Goal: Information Seeking & Learning: Learn about a topic

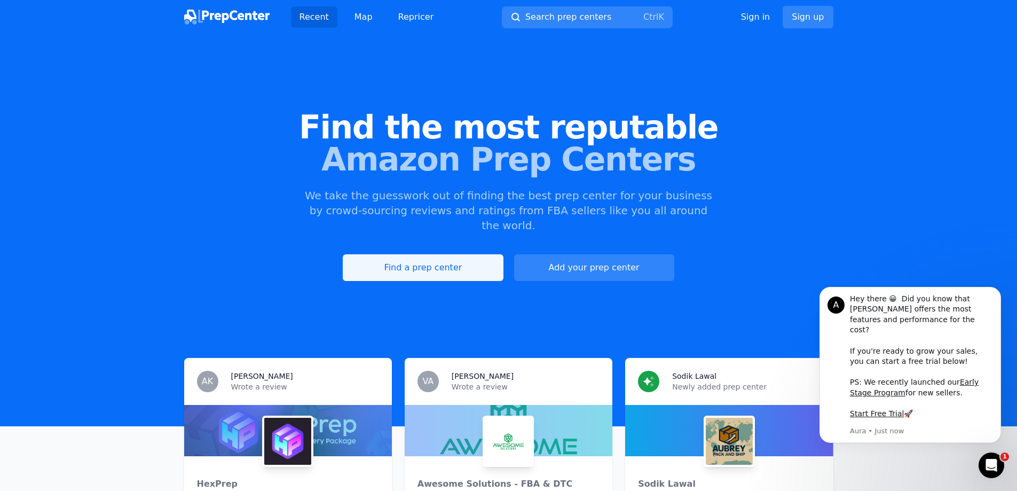
click at [441, 257] on link "Find a prep center" at bounding box center [423, 267] width 160 height 27
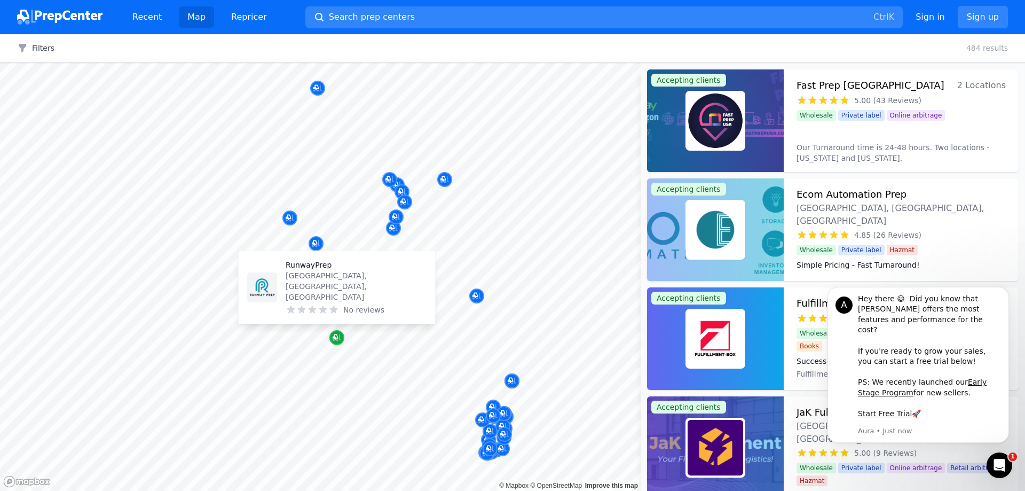
click at [337, 340] on icon "Map marker" at bounding box center [337, 337] width 9 height 7
click at [305, 293] on p "[GEOGRAPHIC_DATA], [GEOGRAPHIC_DATA], [GEOGRAPHIC_DATA]" at bounding box center [356, 286] width 141 height 32
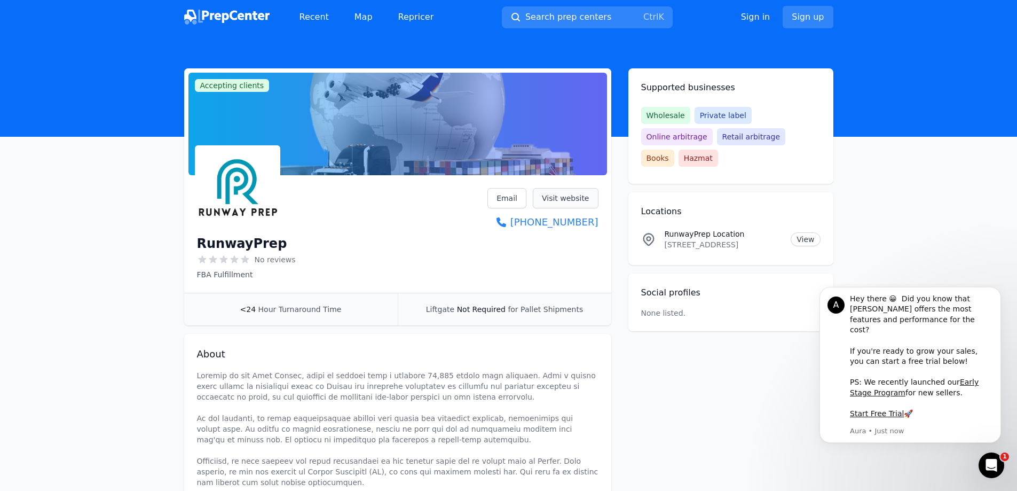
click at [558, 194] on link "Visit website" at bounding box center [566, 198] width 66 height 20
click at [806, 232] on link "View" at bounding box center [805, 239] width 29 height 14
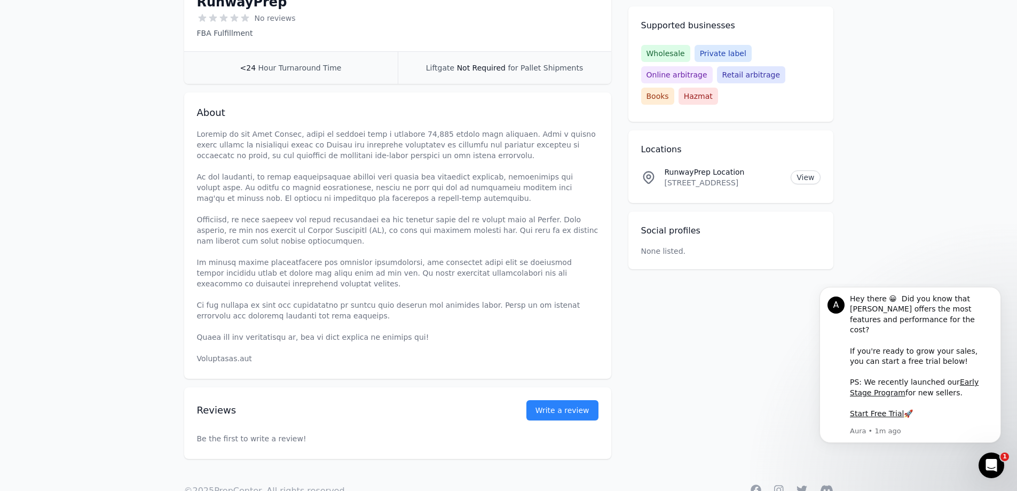
scroll to position [273, 0]
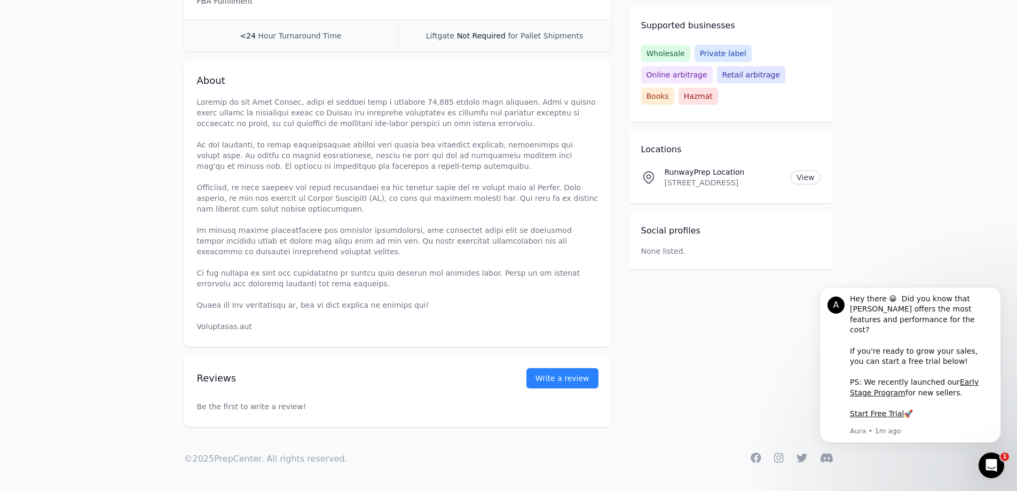
click at [230, 330] on p at bounding box center [397, 214] width 401 height 235
drag, startPoint x: 230, startPoint y: 330, endPoint x: 292, endPoint y: 255, distance: 97.1
click at [292, 255] on p at bounding box center [397, 214] width 401 height 235
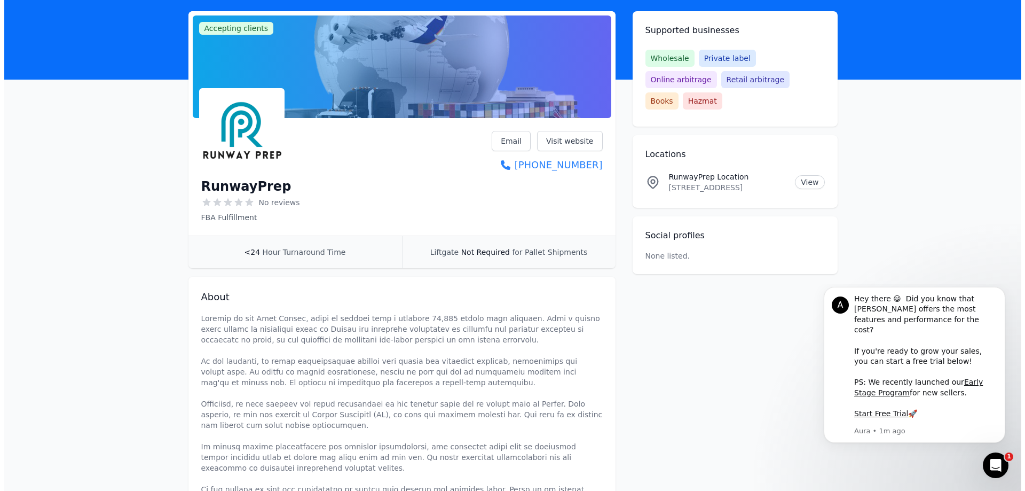
scroll to position [0, 0]
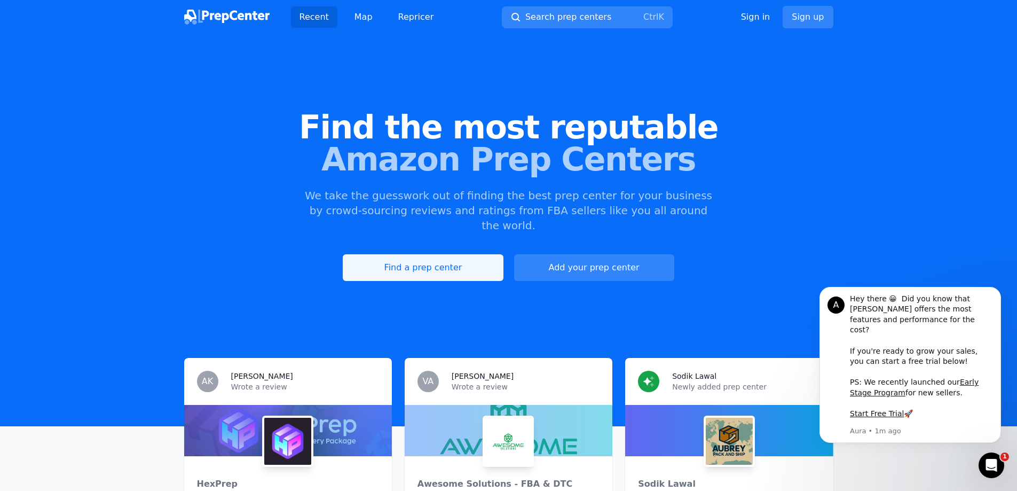
click at [417, 255] on link "Find a prep center" at bounding box center [423, 267] width 160 height 27
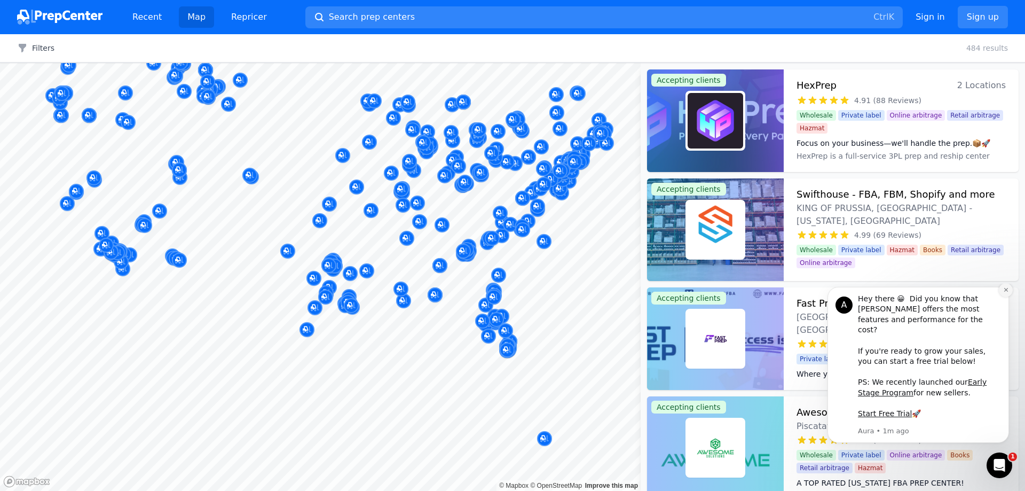
click at [1007, 291] on icon "Dismiss notification" at bounding box center [1006, 290] width 4 height 4
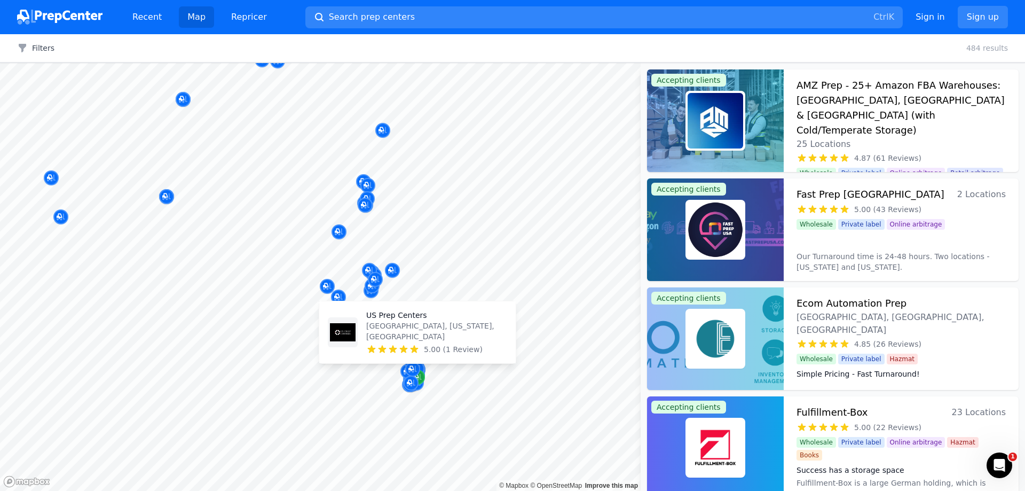
click at [422, 381] on div "Map marker" at bounding box center [417, 376] width 15 height 15
click at [385, 334] on p "[GEOGRAPHIC_DATA], [US_STATE], [GEOGRAPHIC_DATA]" at bounding box center [436, 330] width 141 height 21
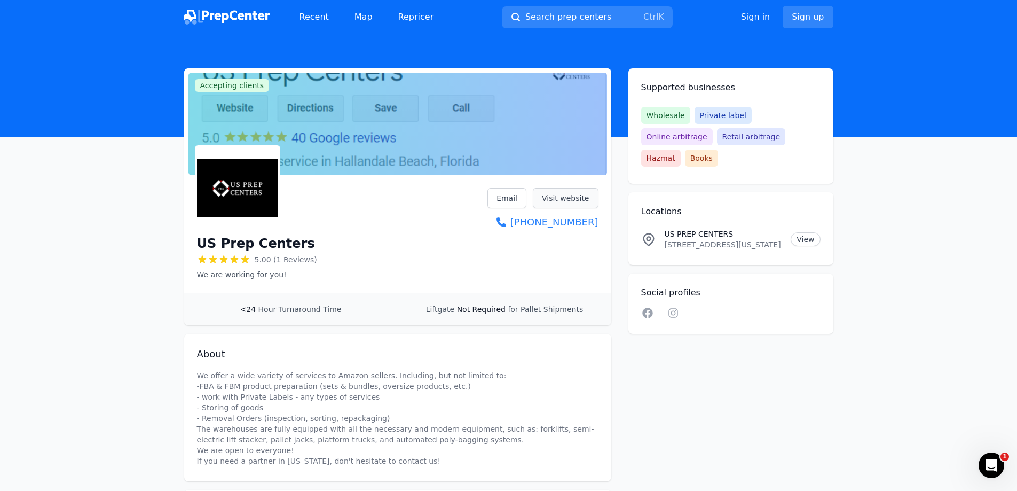
click at [554, 195] on link "Visit website" at bounding box center [566, 198] width 66 height 20
click at [84, 174] on main "Accepting clients Claim business US Prep Centers 5.00 (1 Reviews) We are workin…" at bounding box center [508, 344] width 1017 height 553
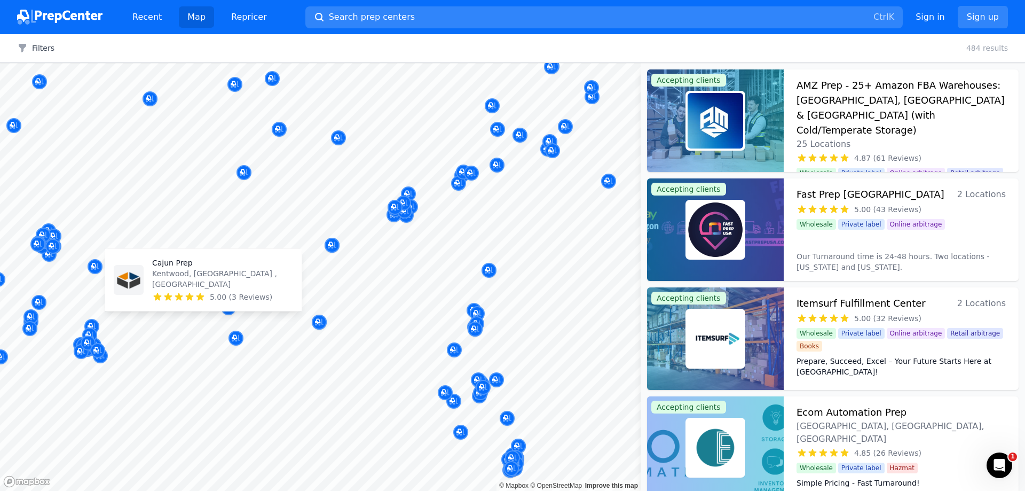
click at [171, 268] on p "Cajun Prep" at bounding box center [222, 262] width 141 height 11
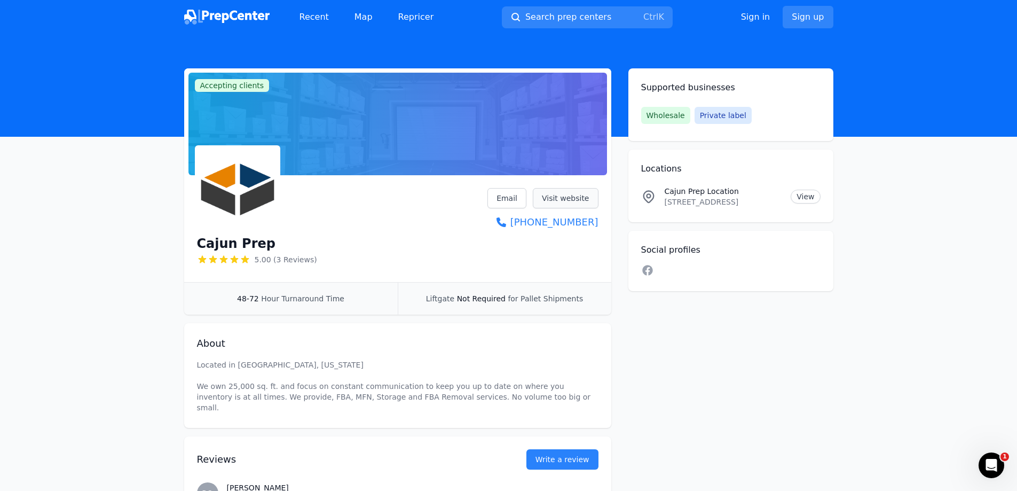
click at [551, 201] on link "Visit website" at bounding box center [566, 198] width 66 height 20
click at [221, 17] on img at bounding box center [226, 17] width 85 height 15
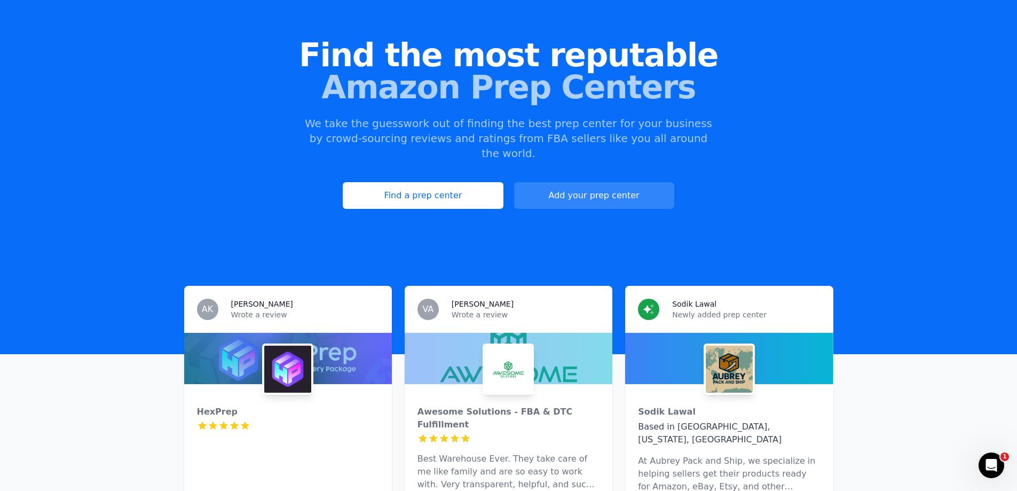
scroll to position [161, 0]
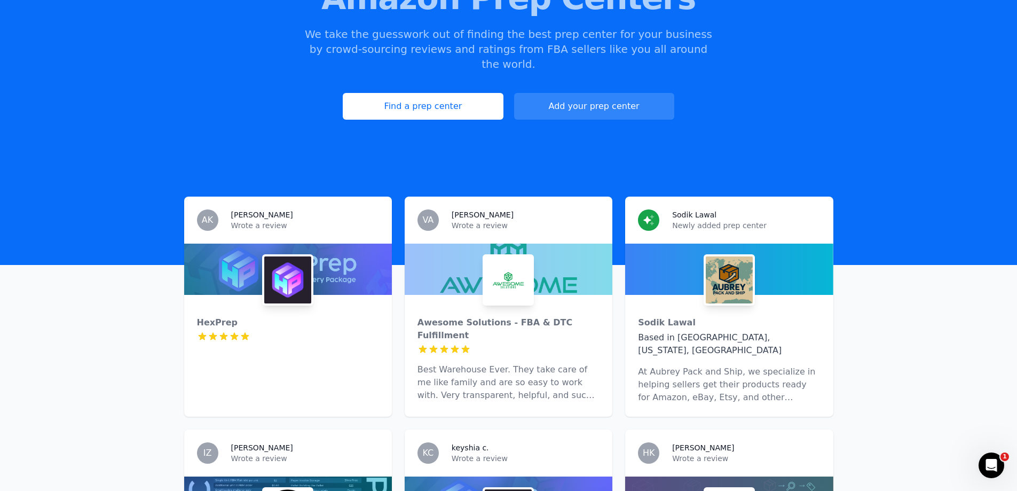
click at [506, 258] on img at bounding box center [508, 279] width 47 height 47
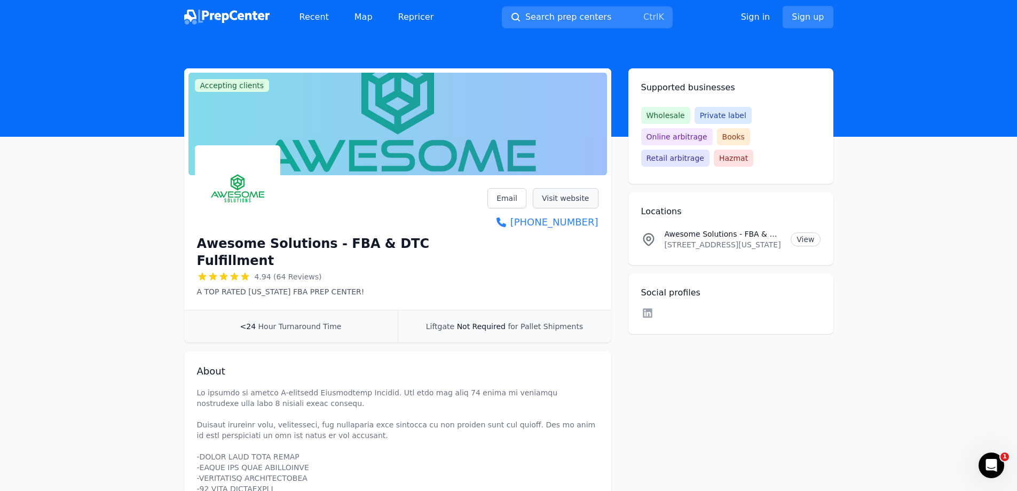
click at [570, 203] on link "Visit website" at bounding box center [566, 198] width 66 height 20
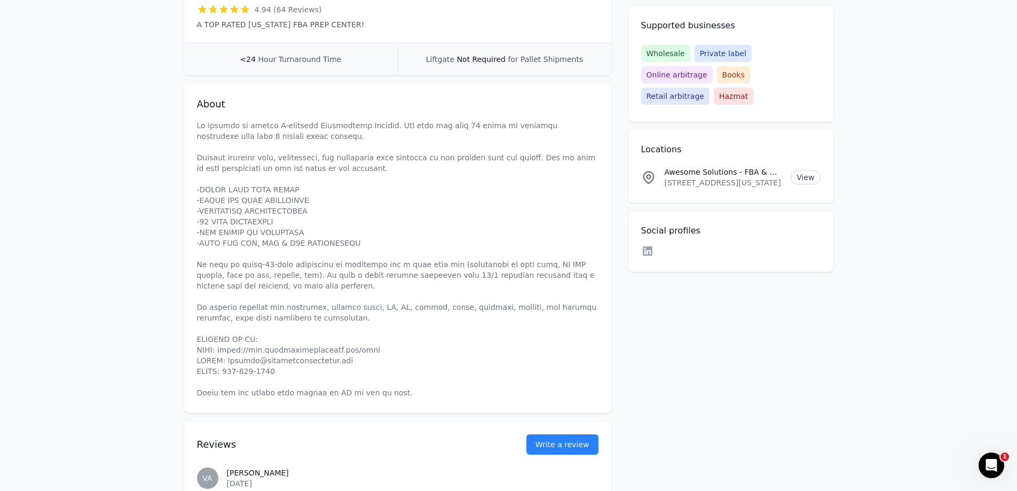
scroll to position [89, 0]
